Goal: Transaction & Acquisition: Purchase product/service

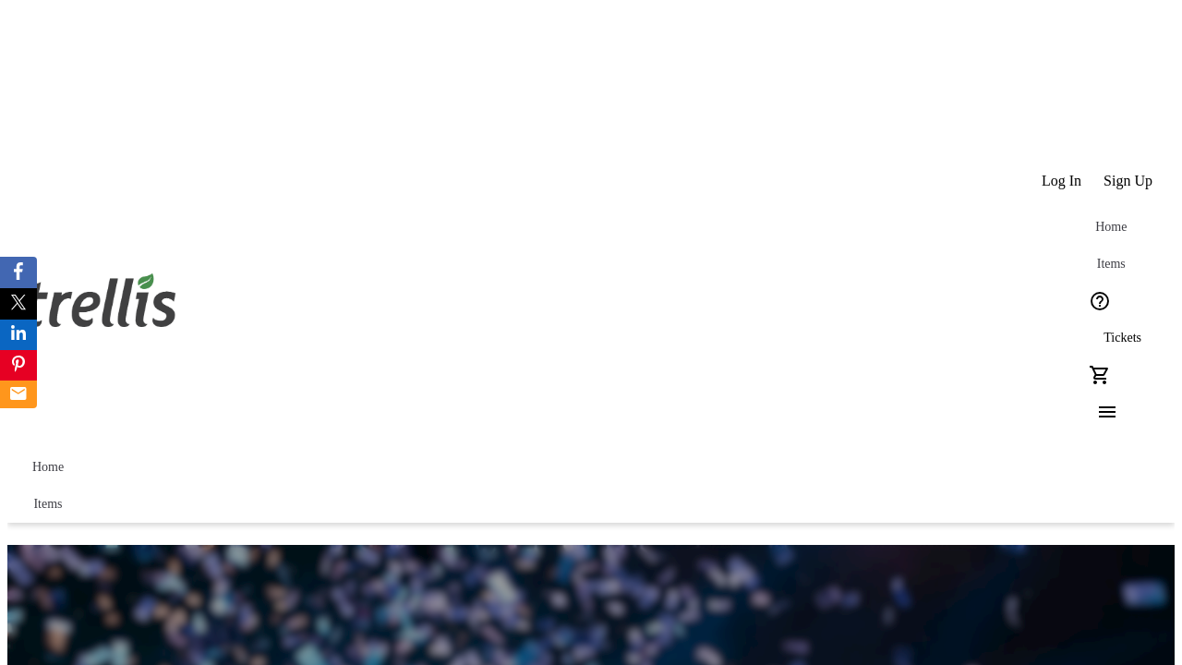
click at [1104, 331] on span "Tickets" at bounding box center [1123, 338] width 38 height 15
